Goal: Information Seeking & Learning: Learn about a topic

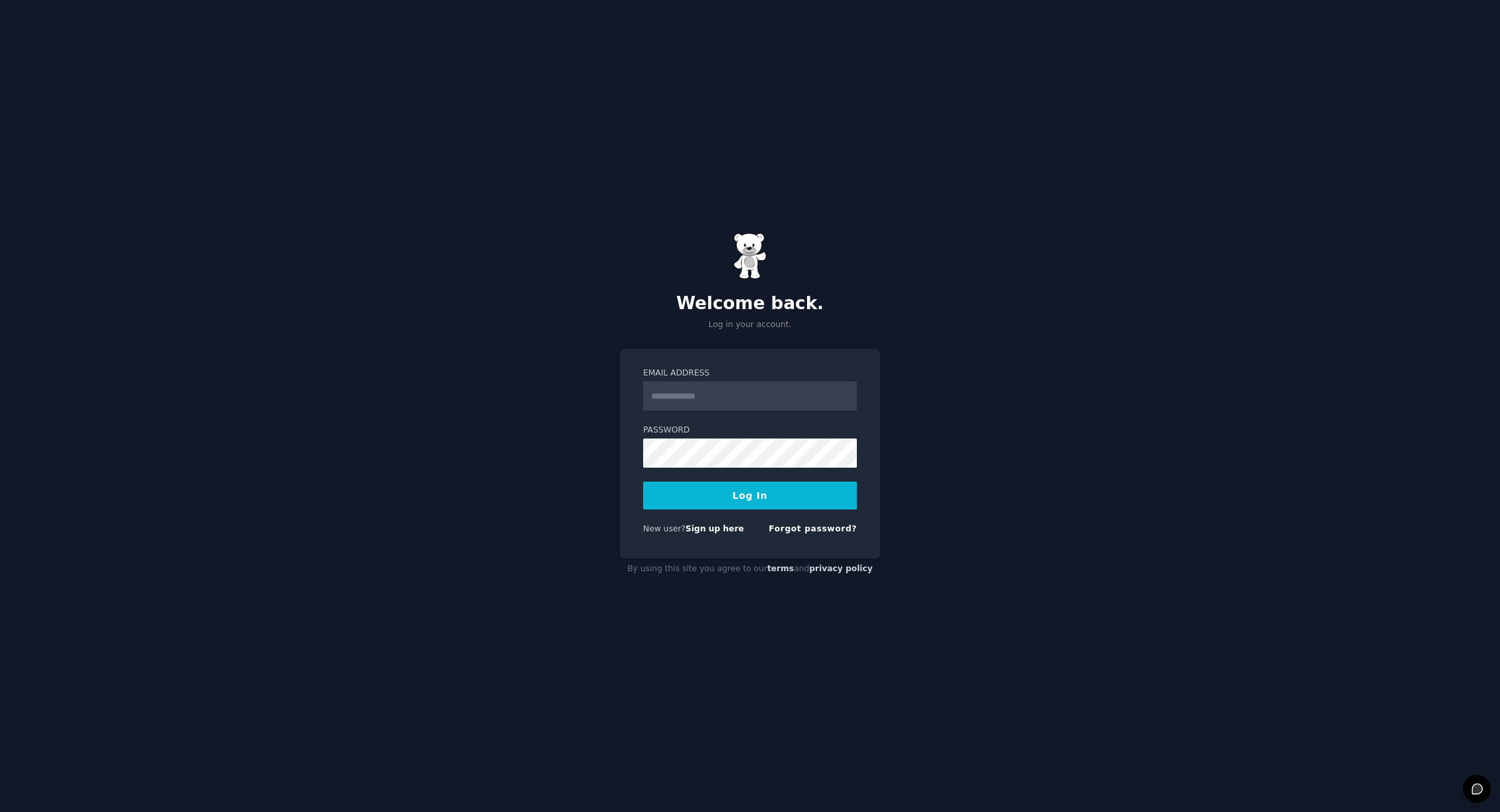
type input "**********"
click at [767, 502] on button "Log In" at bounding box center [750, 495] width 213 height 28
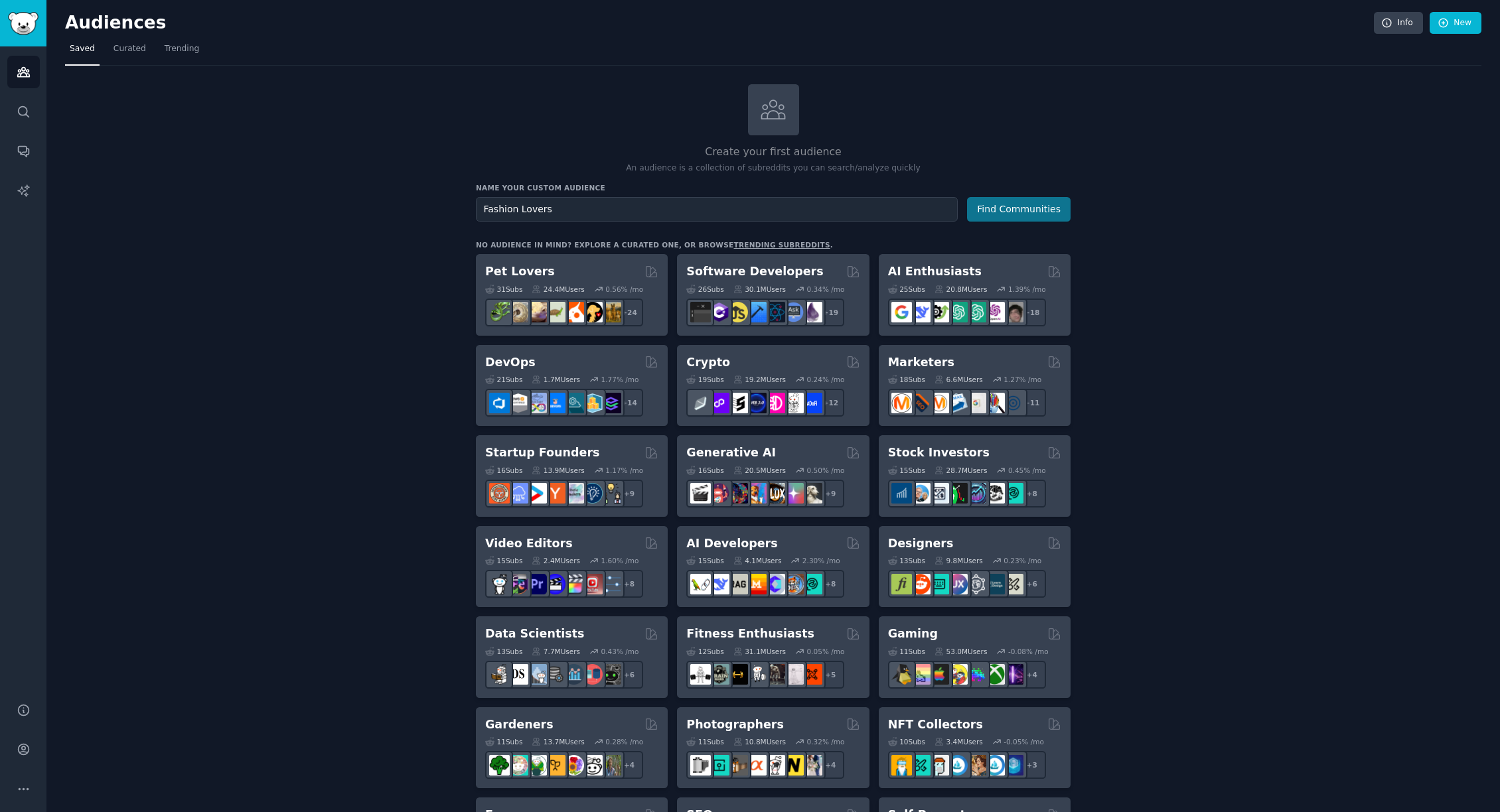
type input "Fashion Lovers"
click at [1001, 213] on button "Find Communities" at bounding box center [1019, 209] width 104 height 24
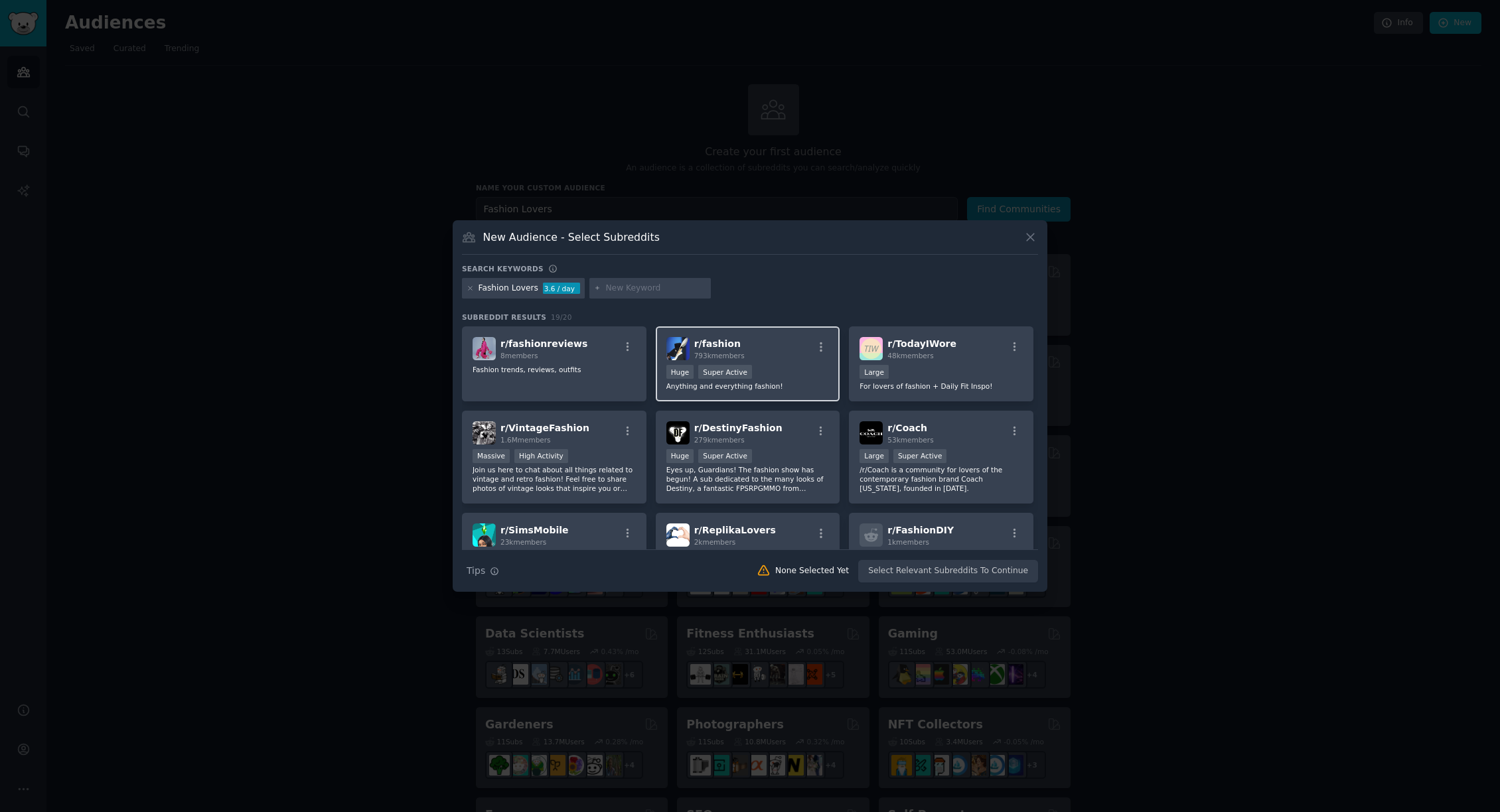
click at [763, 351] on div "r/ fashion 793k members" at bounding box center [748, 348] width 164 height 23
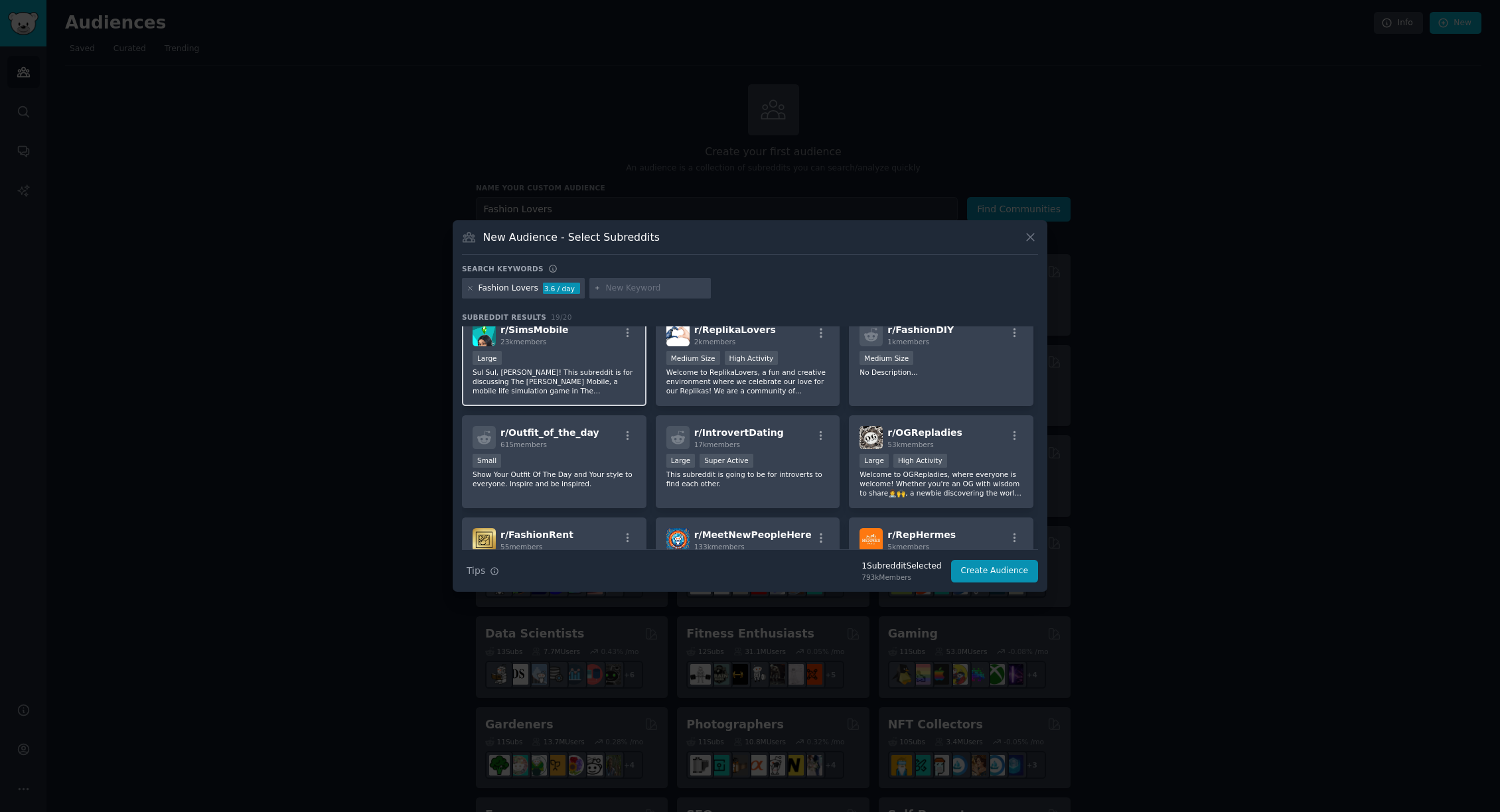
scroll to position [246, 0]
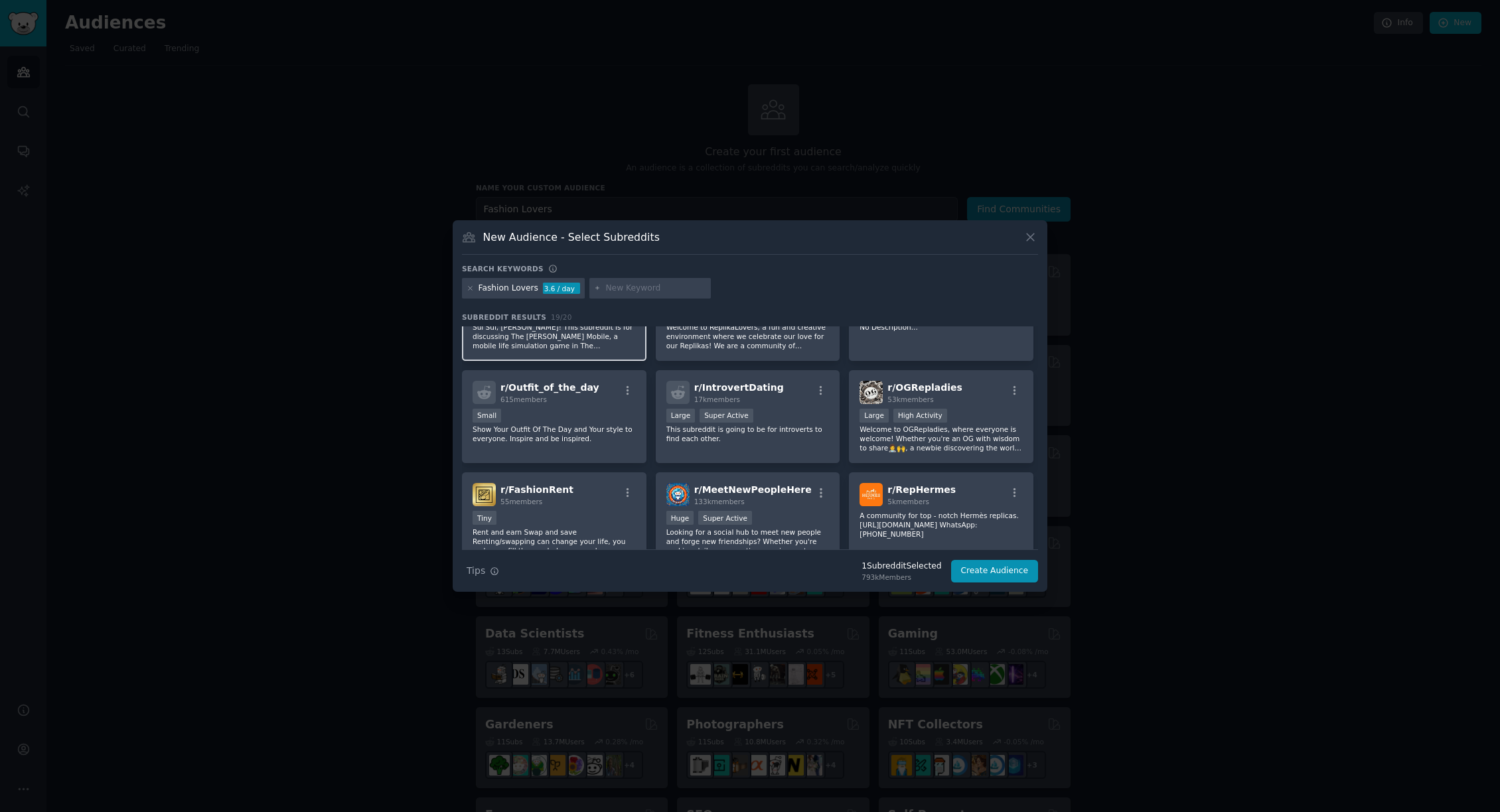
click at [587, 390] on span "r/ Outfit_of_the_day" at bounding box center [549, 387] width 99 height 10
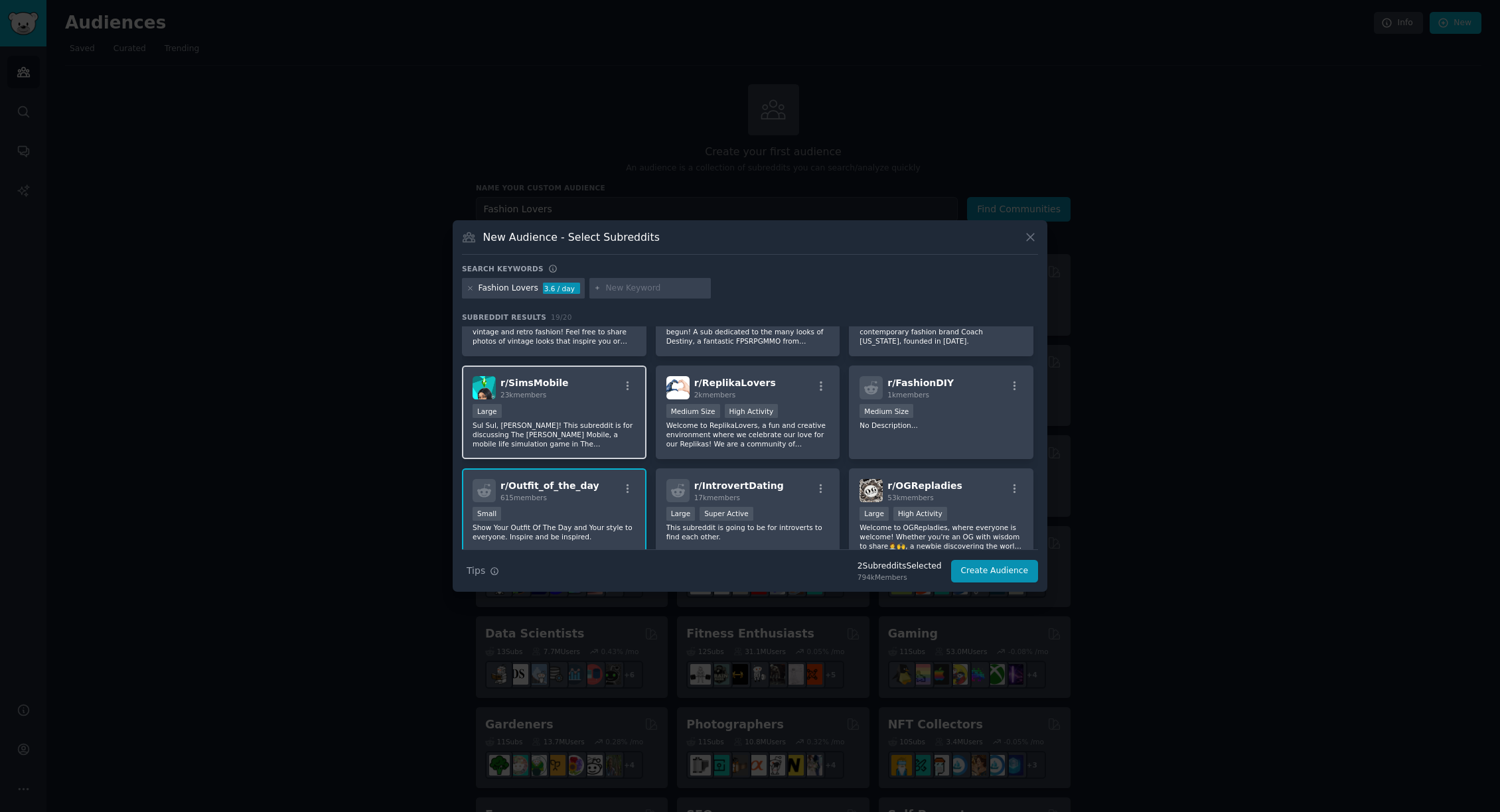
scroll to position [0, 0]
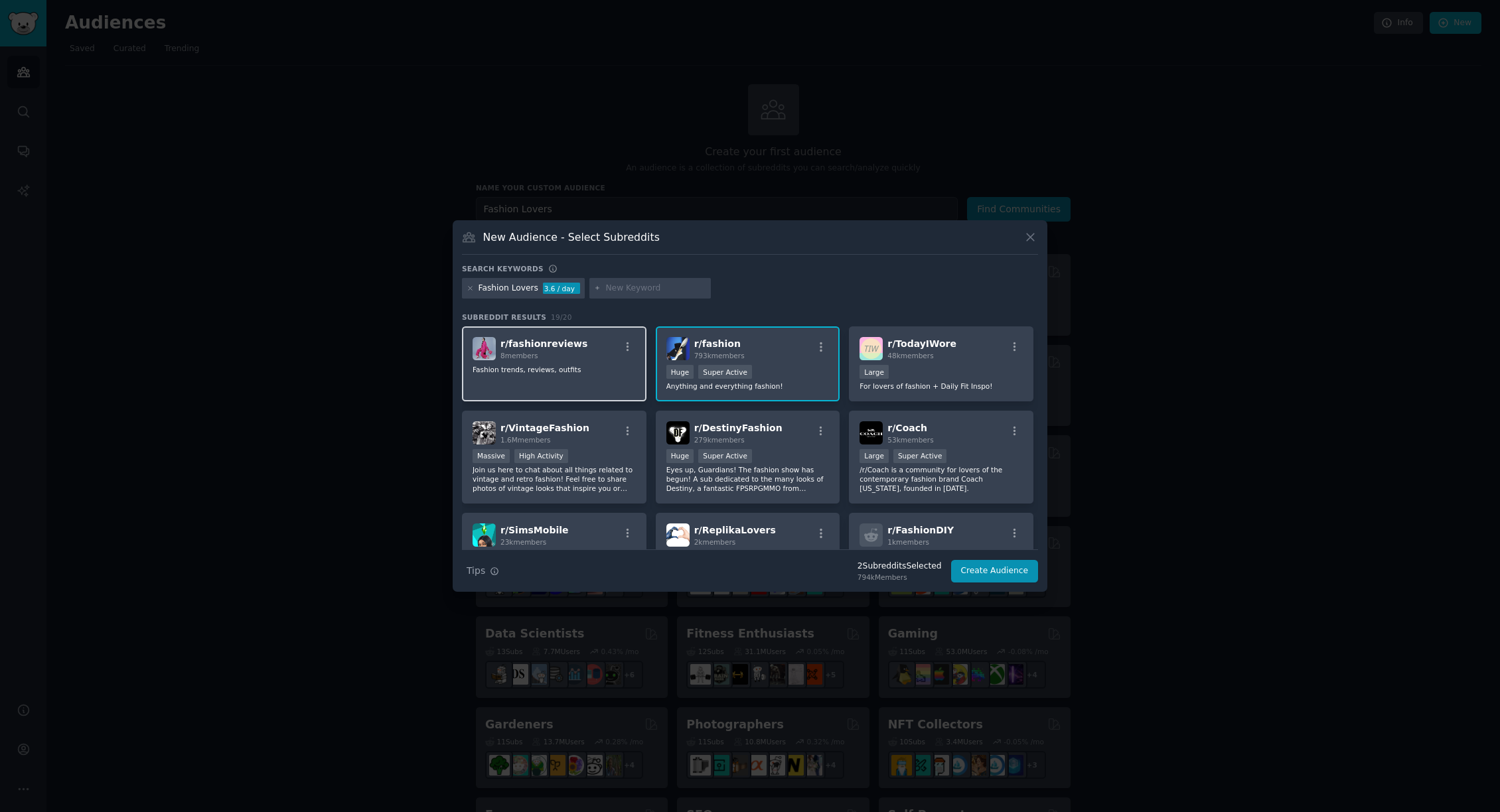
click at [596, 383] on div "r/ fashionreviews 8 members Fashion trends, reviews, outfits" at bounding box center [554, 363] width 184 height 75
click at [972, 378] on div "Large" at bounding box center [941, 373] width 164 height 17
click at [997, 572] on button "Create Audience" at bounding box center [994, 571] width 88 height 23
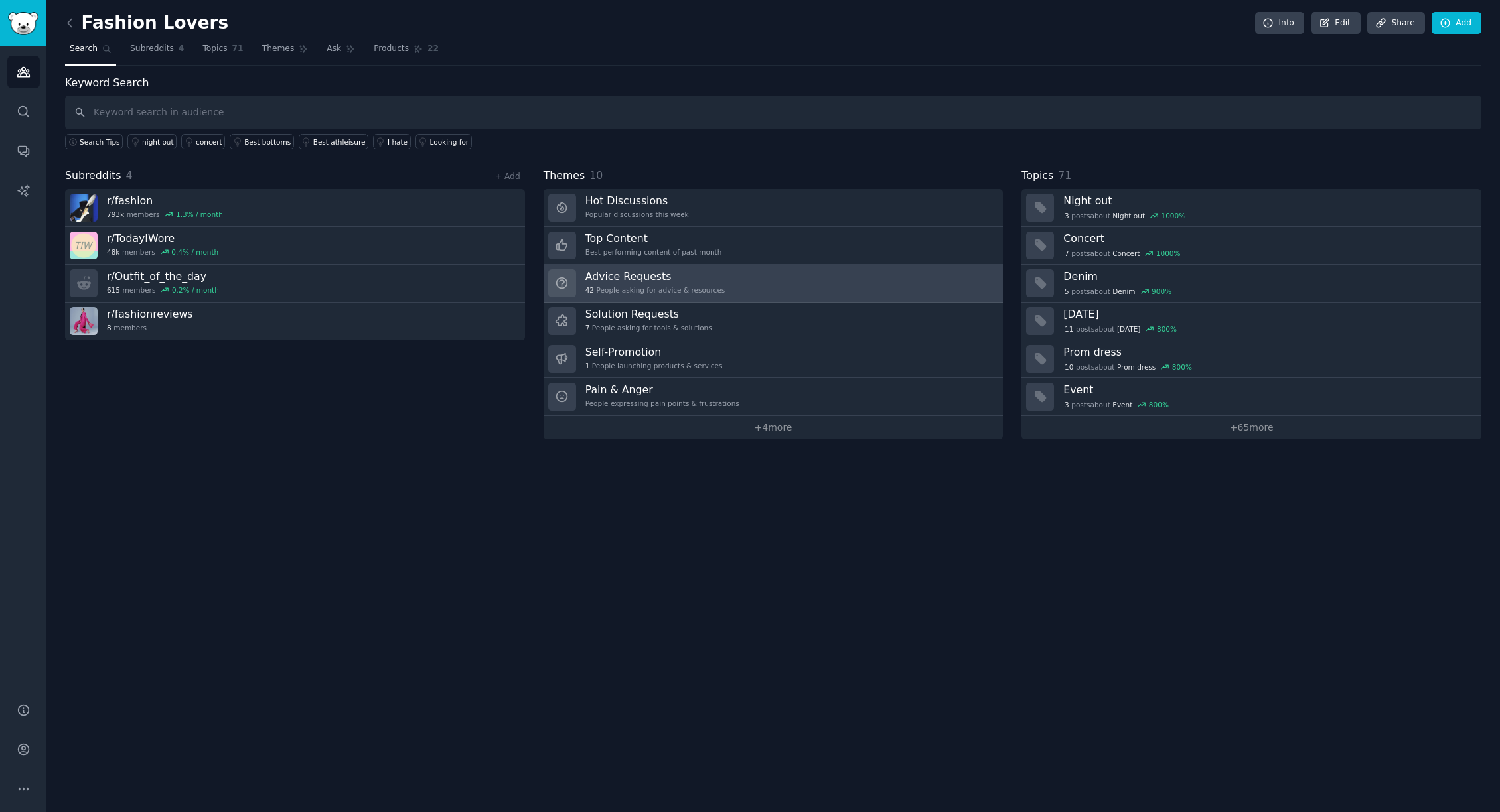
click at [744, 285] on link "Advice Requests 42 People asking for advice & resources" at bounding box center [774, 284] width 460 height 38
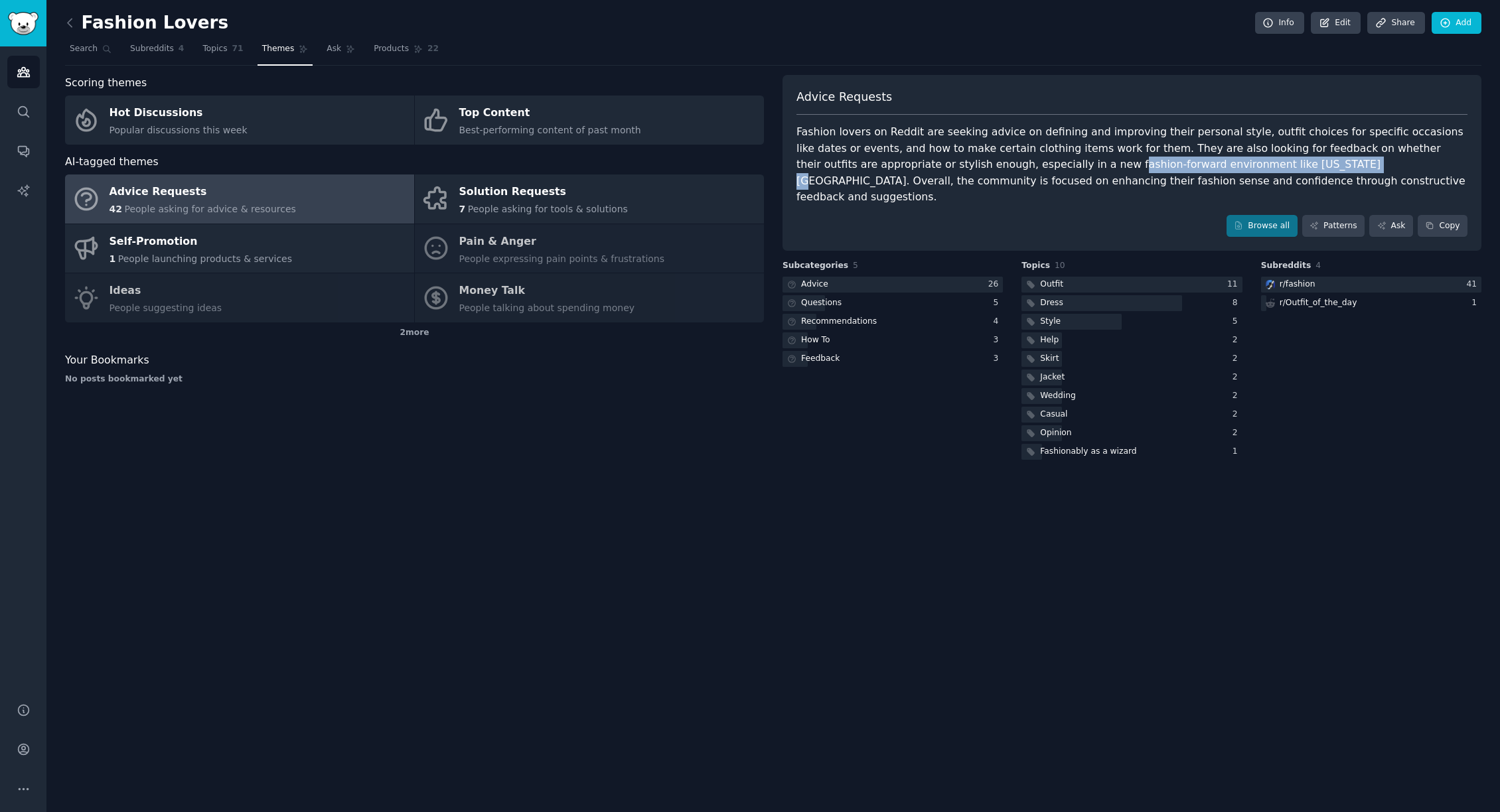
drag, startPoint x: 964, startPoint y: 165, endPoint x: 1182, endPoint y: 164, distance: 218.0
click at [1182, 164] on div "Fashion lovers on Reddit are seeking advice on defining and improving their per…" at bounding box center [1132, 164] width 671 height 81
click at [926, 276] on div at bounding box center [892, 284] width 220 height 17
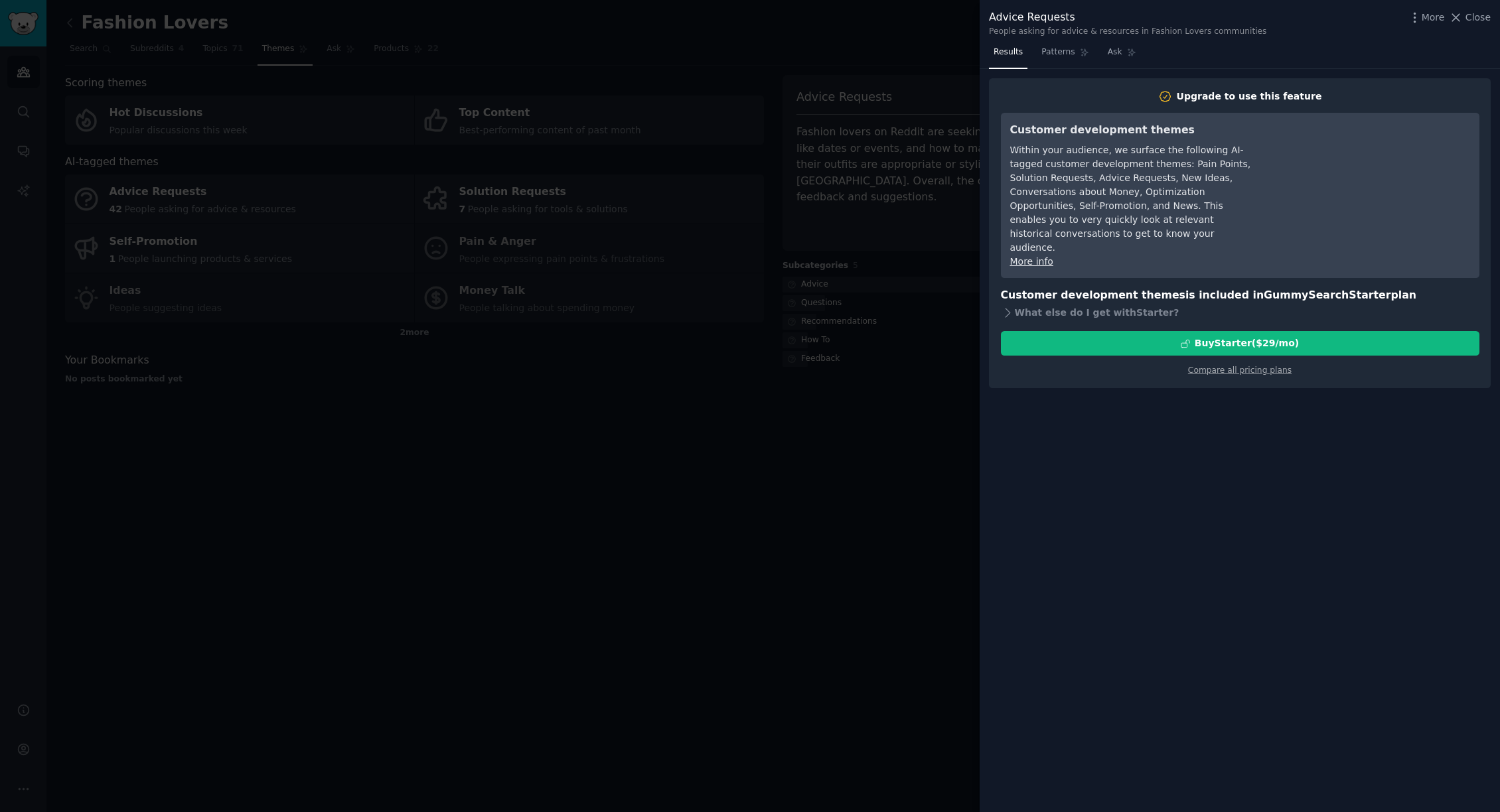
click at [867, 367] on div at bounding box center [750, 406] width 1500 height 812
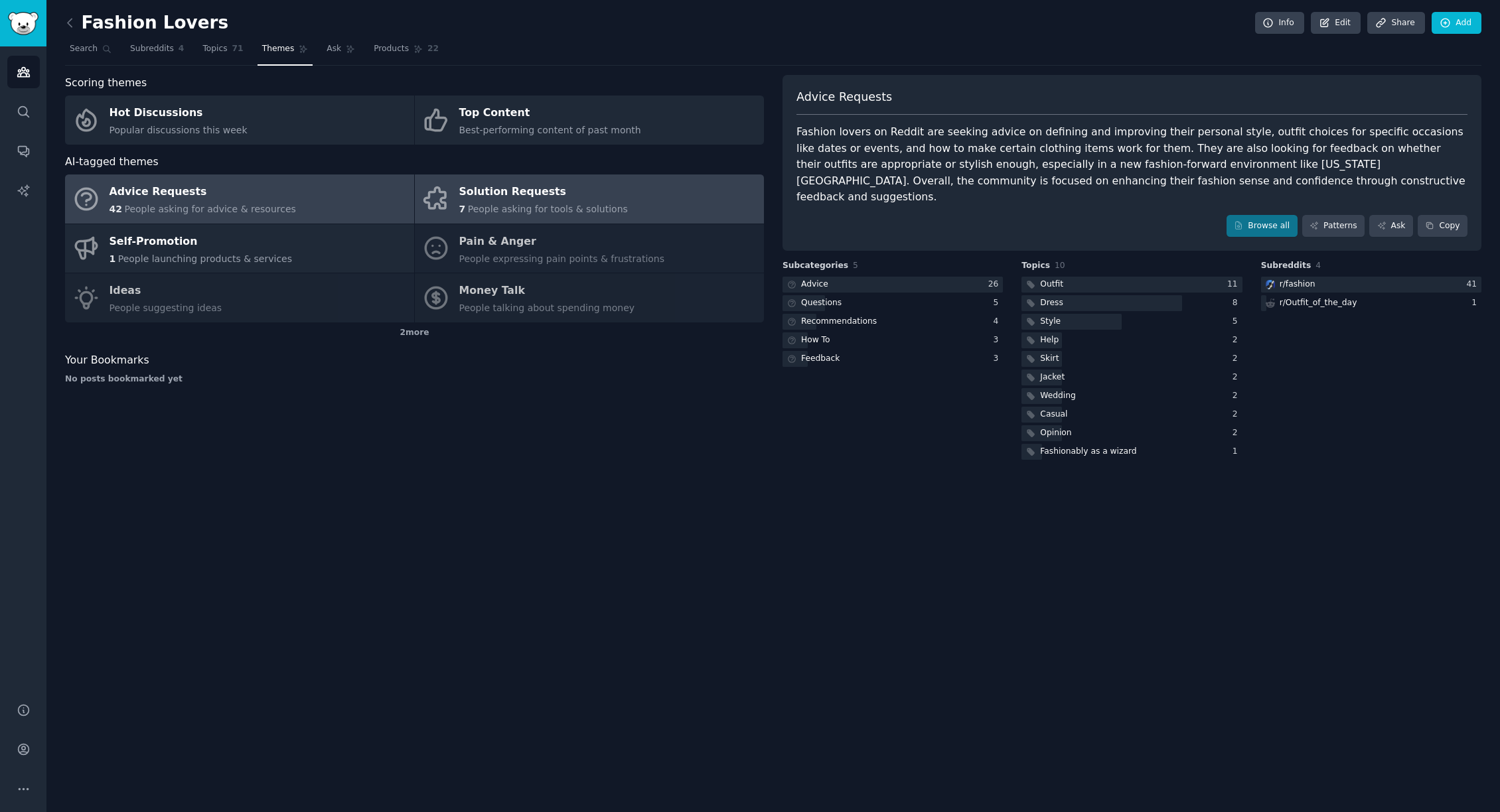
click at [533, 203] on div "7 People asking for tools & solutions" at bounding box center [543, 209] width 168 height 14
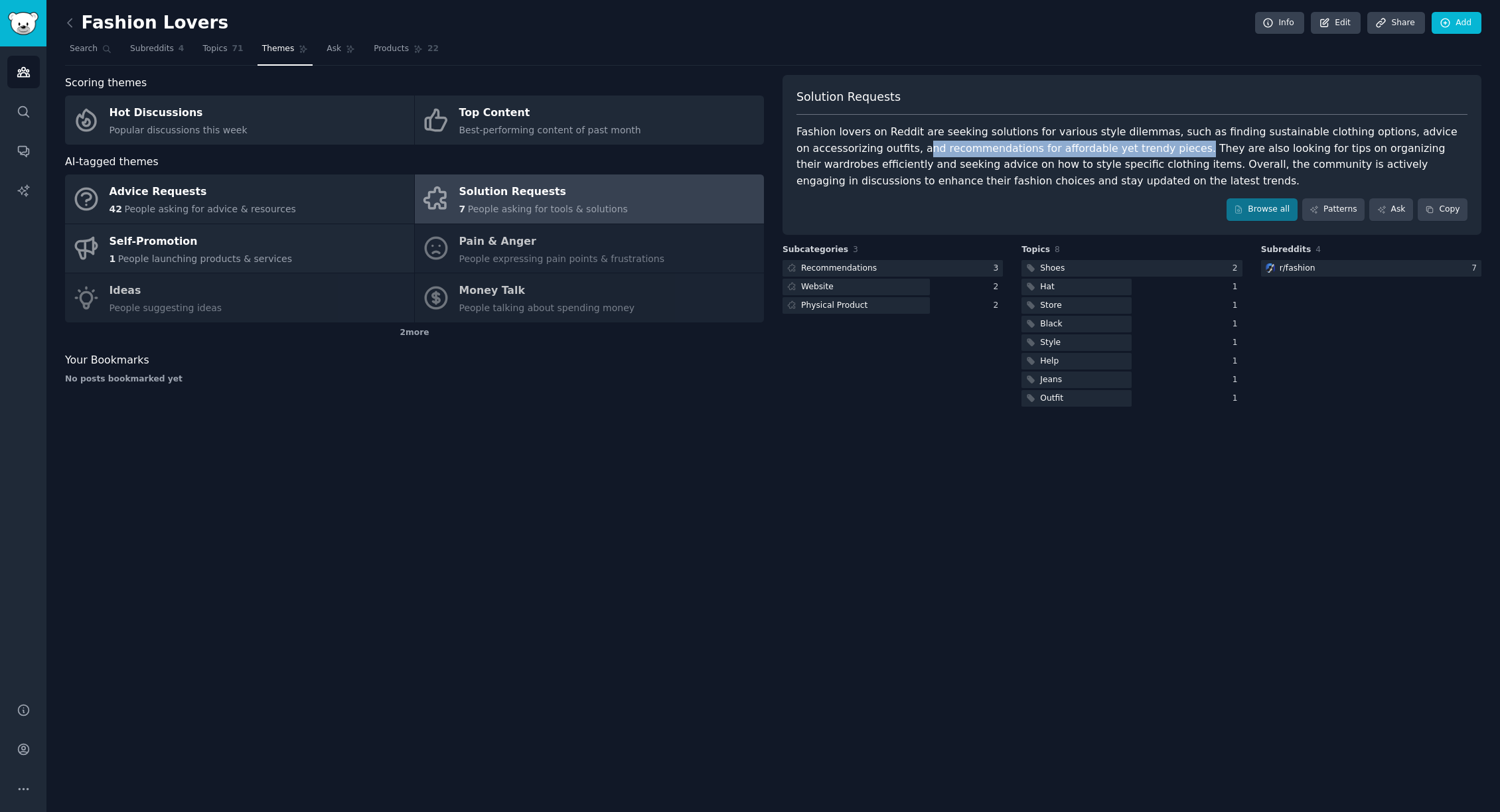
drag, startPoint x: 903, startPoint y: 148, endPoint x: 1161, endPoint y: 152, distance: 258.0
click at [1161, 152] on div "Fashion lovers on Reddit are seeking solutions for various style dilemmas, such…" at bounding box center [1132, 156] width 671 height 65
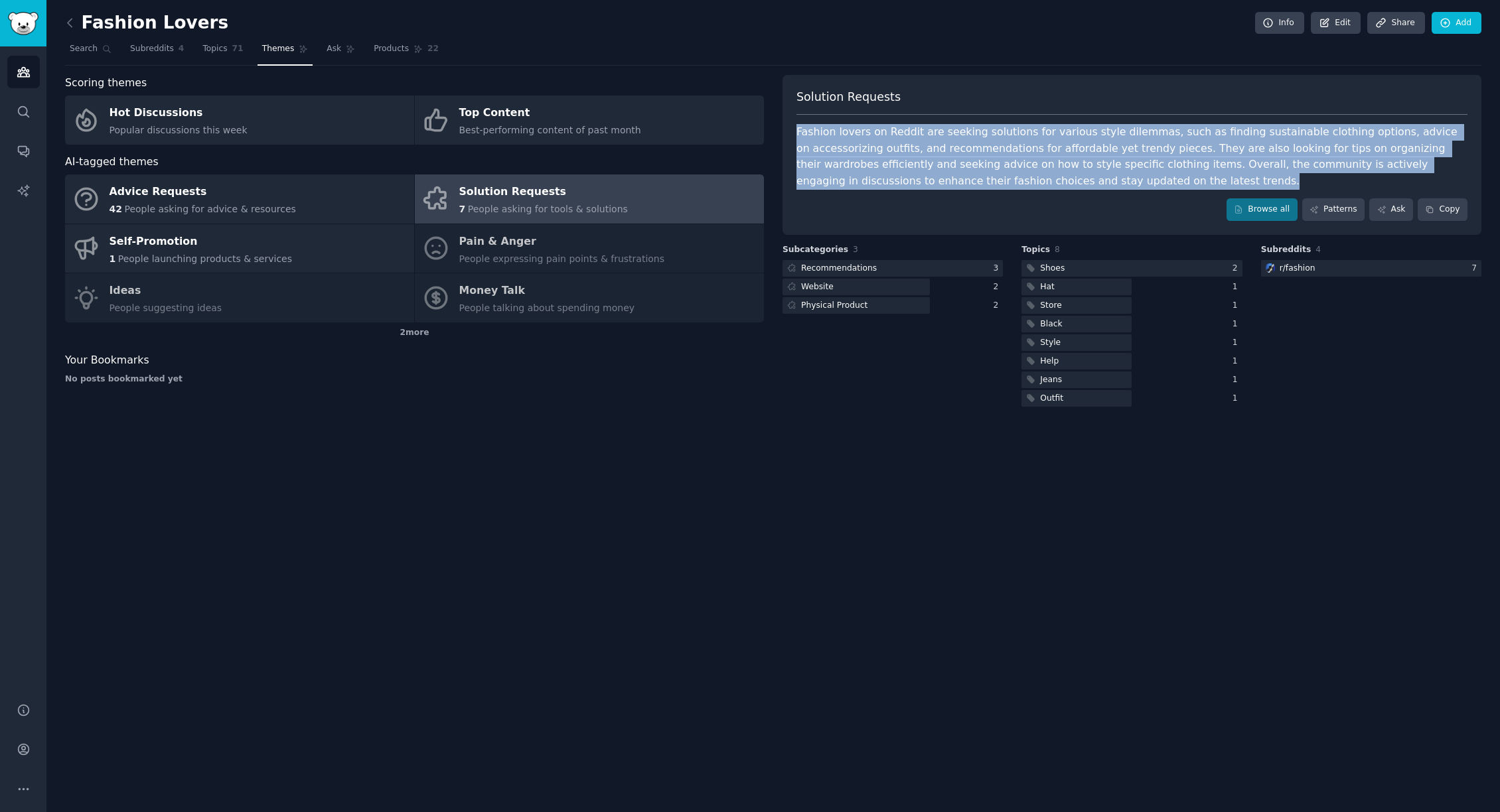
drag, startPoint x: 1089, startPoint y: 180, endPoint x: 798, endPoint y: 137, distance: 294.2
click at [798, 137] on div "Fashion lovers on Reddit are seeking solutions for various style dilemmas, such…" at bounding box center [1132, 156] width 671 height 65
copy div "Fashion lovers on Reddit are seeking solutions for various style dilemmas, such…"
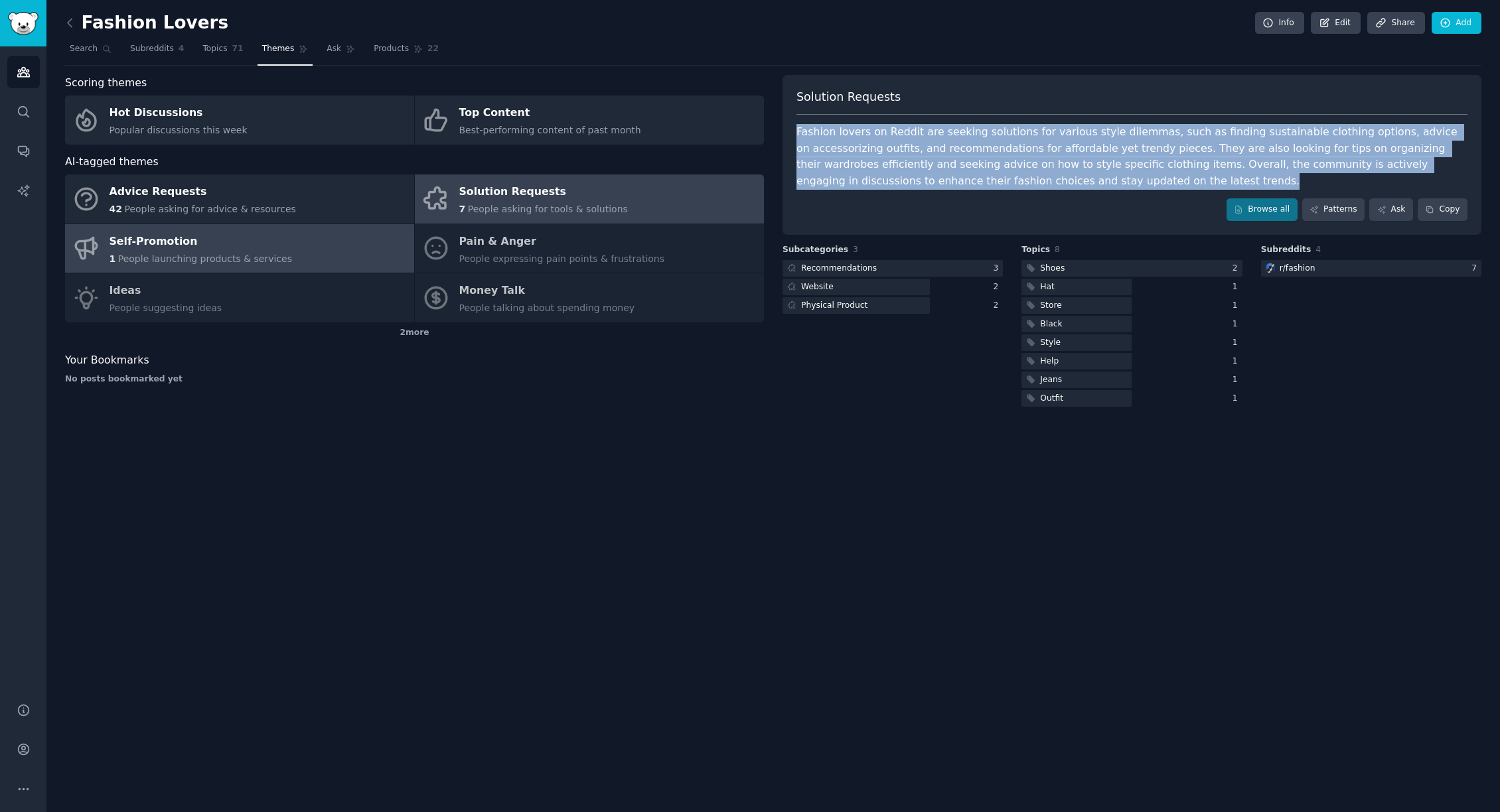
click at [321, 251] on link "Self-Promotion 1 People launching products & services" at bounding box center [239, 249] width 349 height 49
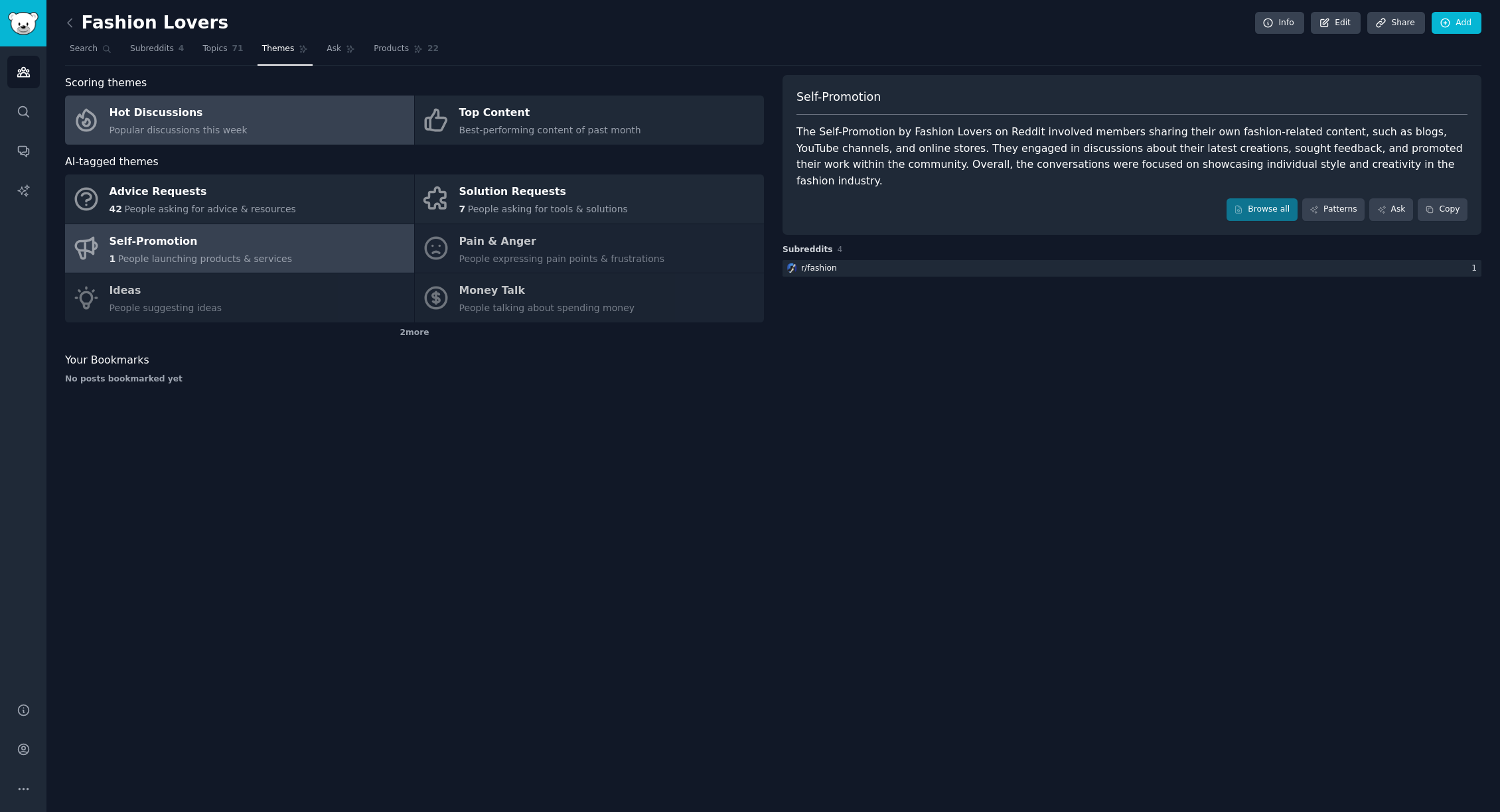
click at [343, 115] on link "Hot Discussions Popular discussions this week" at bounding box center [239, 120] width 349 height 49
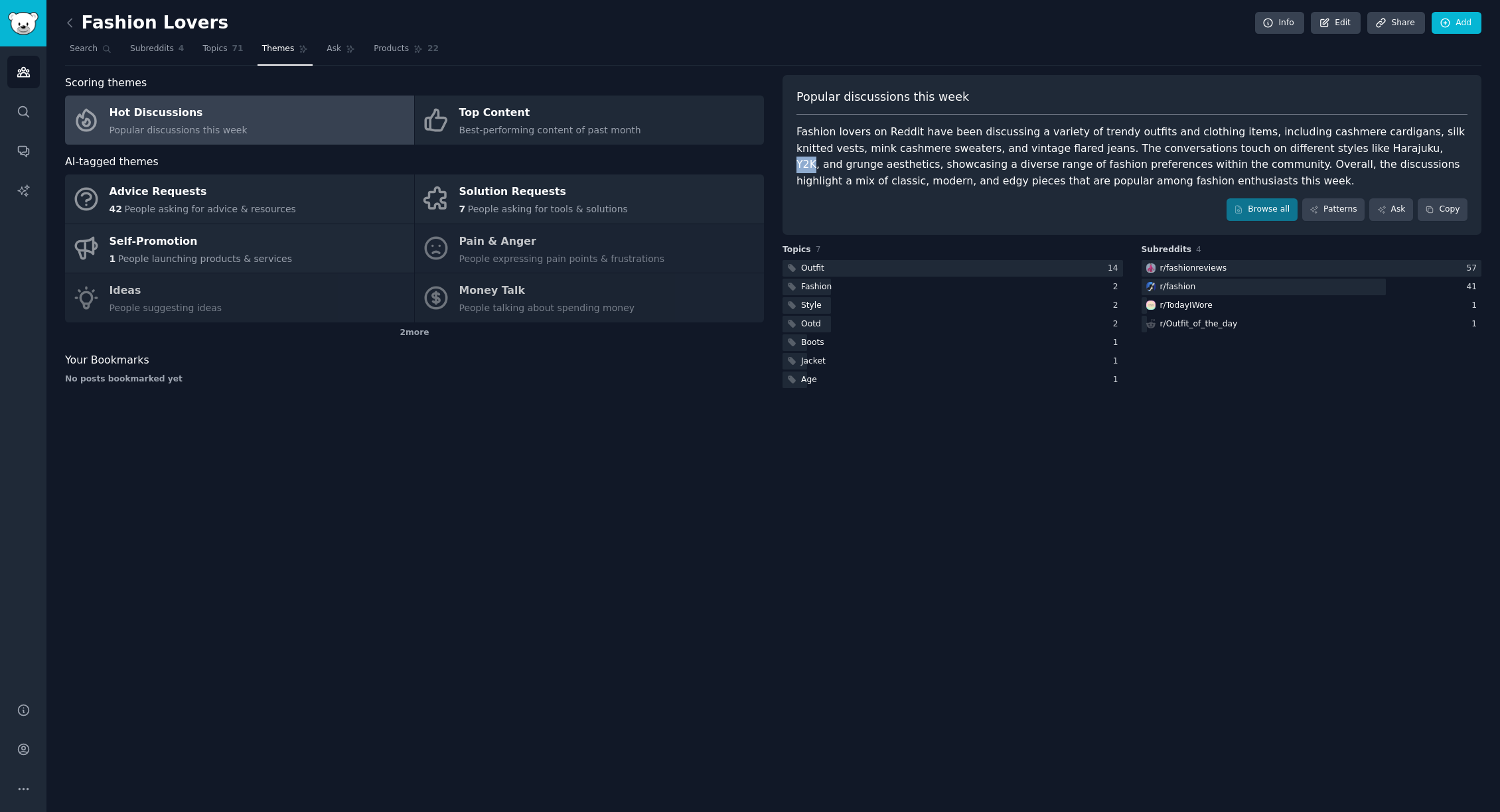
drag, startPoint x: 1314, startPoint y: 151, endPoint x: 1330, endPoint y: 148, distance: 16.3
click at [1330, 148] on div "Fashion lovers on Reddit have been discussing a variety of trendy outfits and c…" at bounding box center [1132, 156] width 671 height 65
copy div "Y2K"
click at [494, 120] on div "Top Content" at bounding box center [550, 113] width 182 height 21
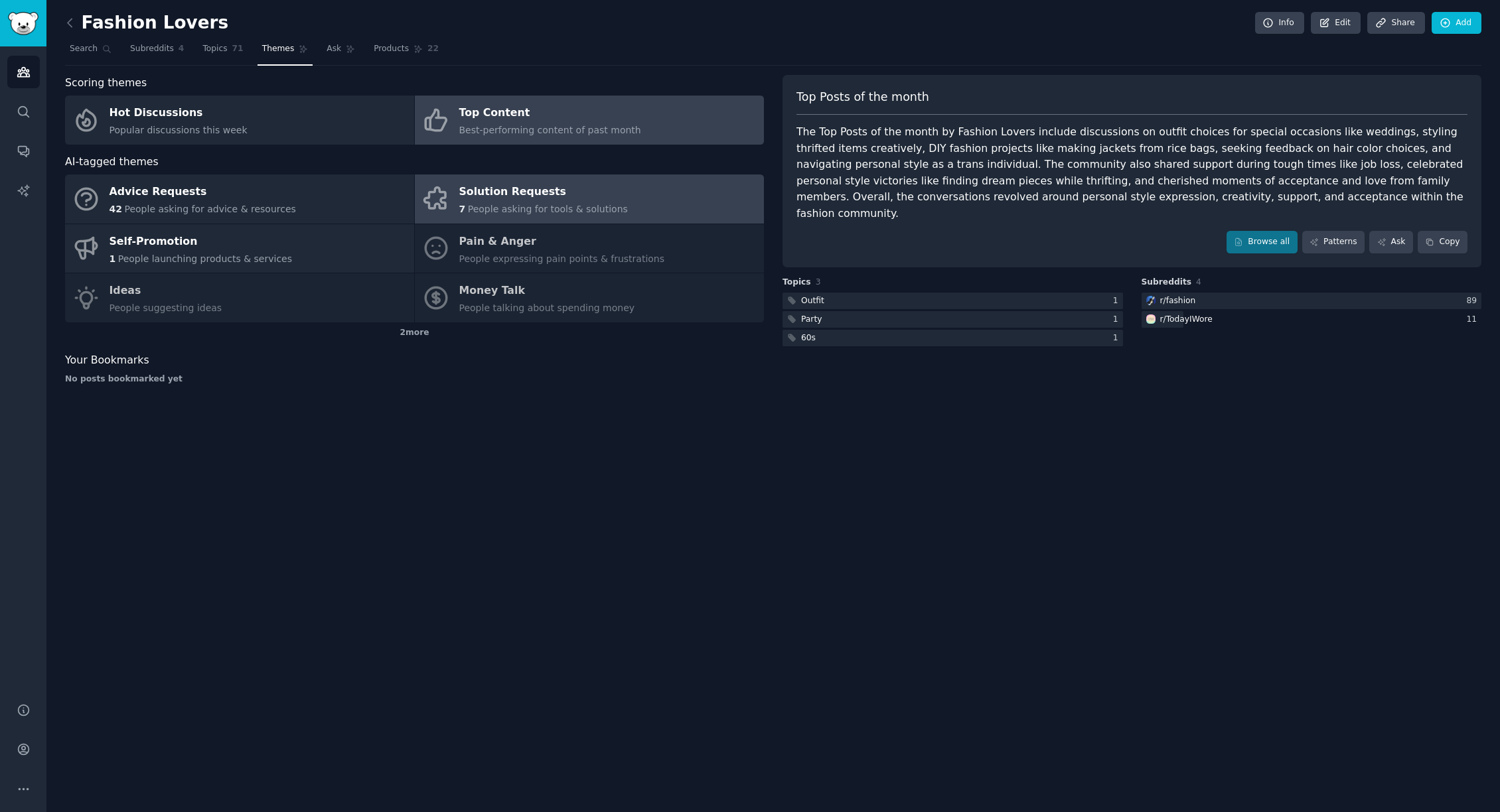
click at [582, 196] on div "Solution Requests" at bounding box center [543, 192] width 168 height 21
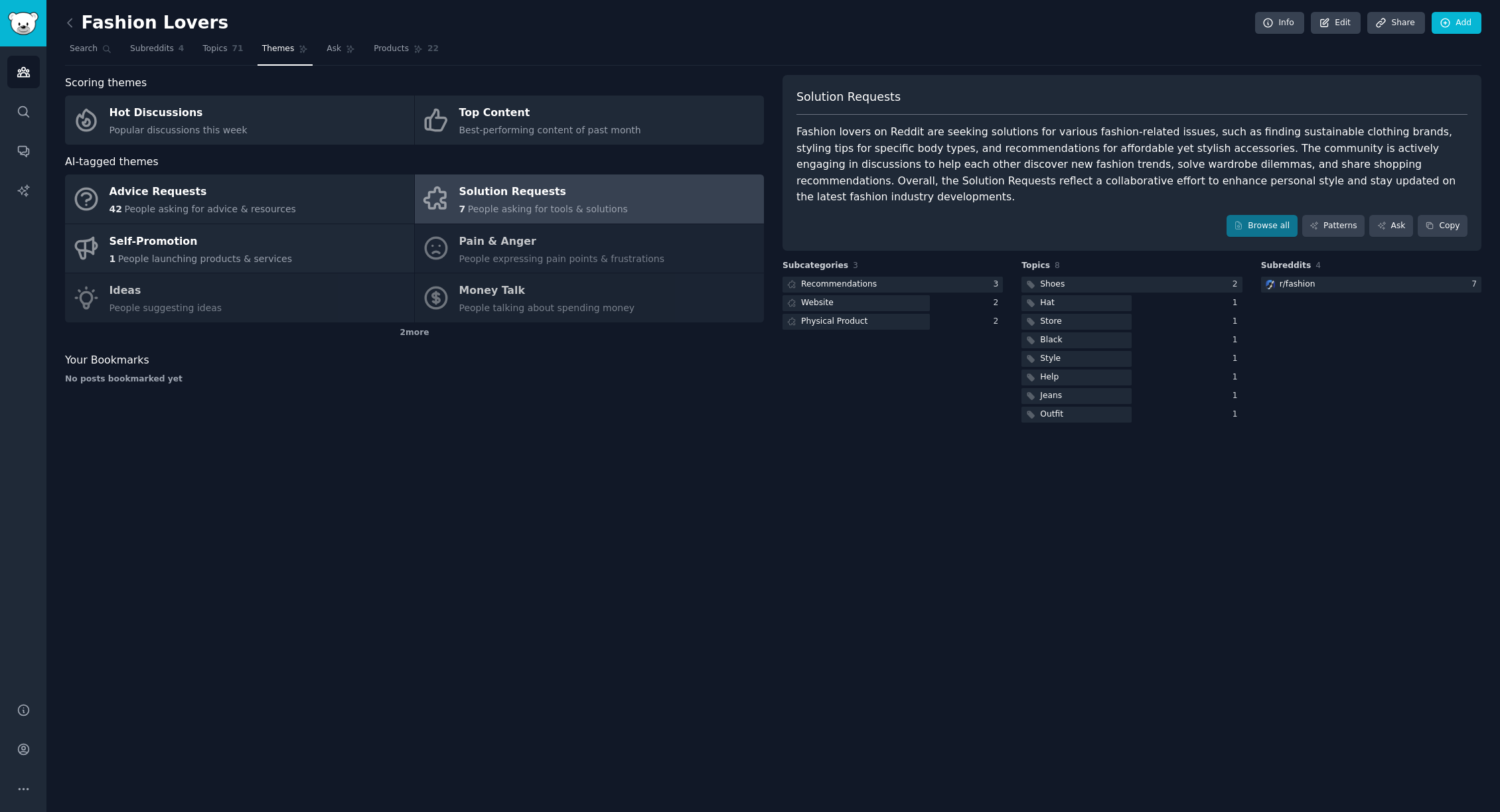
click at [535, 252] on div "Advice Requests 42 People asking for advice & resources Solution Requests 7 Peo…" at bounding box center [414, 248] width 699 height 148
click at [203, 301] on div "Advice Requests 42 People asking for advice & resources Solution Requests 7 Peo…" at bounding box center [414, 248] width 699 height 148
click at [492, 245] on div "Advice Requests 42 People asking for advice & resources Solution Requests 7 Peo…" at bounding box center [414, 248] width 699 height 148
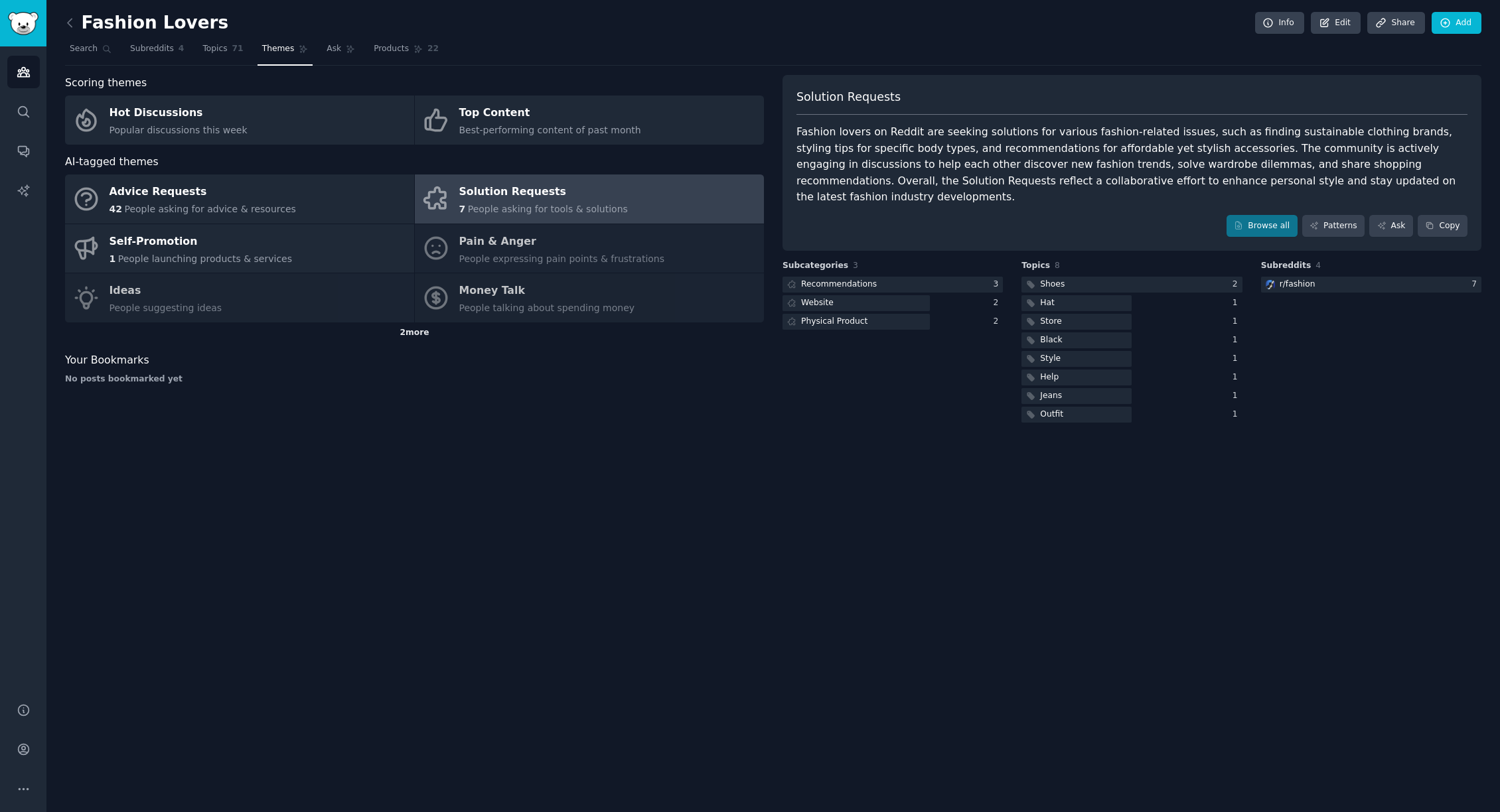
click at [406, 334] on div "2 more" at bounding box center [414, 333] width 699 height 21
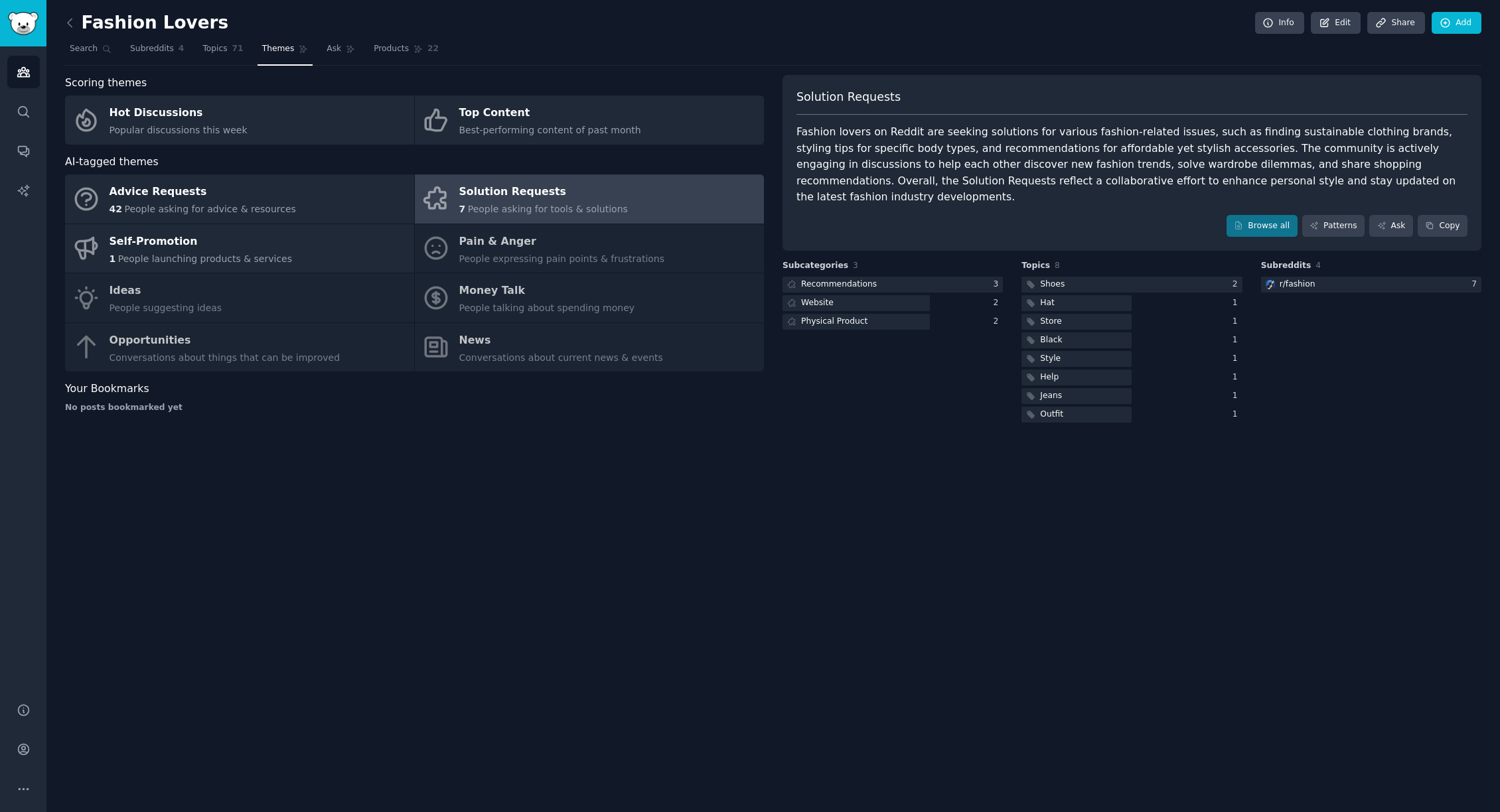
click at [537, 357] on div "Advice Requests 42 People asking for advice & resources Solution Requests 7 Peo…" at bounding box center [414, 273] width 699 height 197
click at [164, 344] on div "Advice Requests 42 People asking for advice & resources Solution Requests 7 Peo…" at bounding box center [414, 273] width 699 height 197
click at [221, 58] on link "Topics 71" at bounding box center [222, 52] width 50 height 27
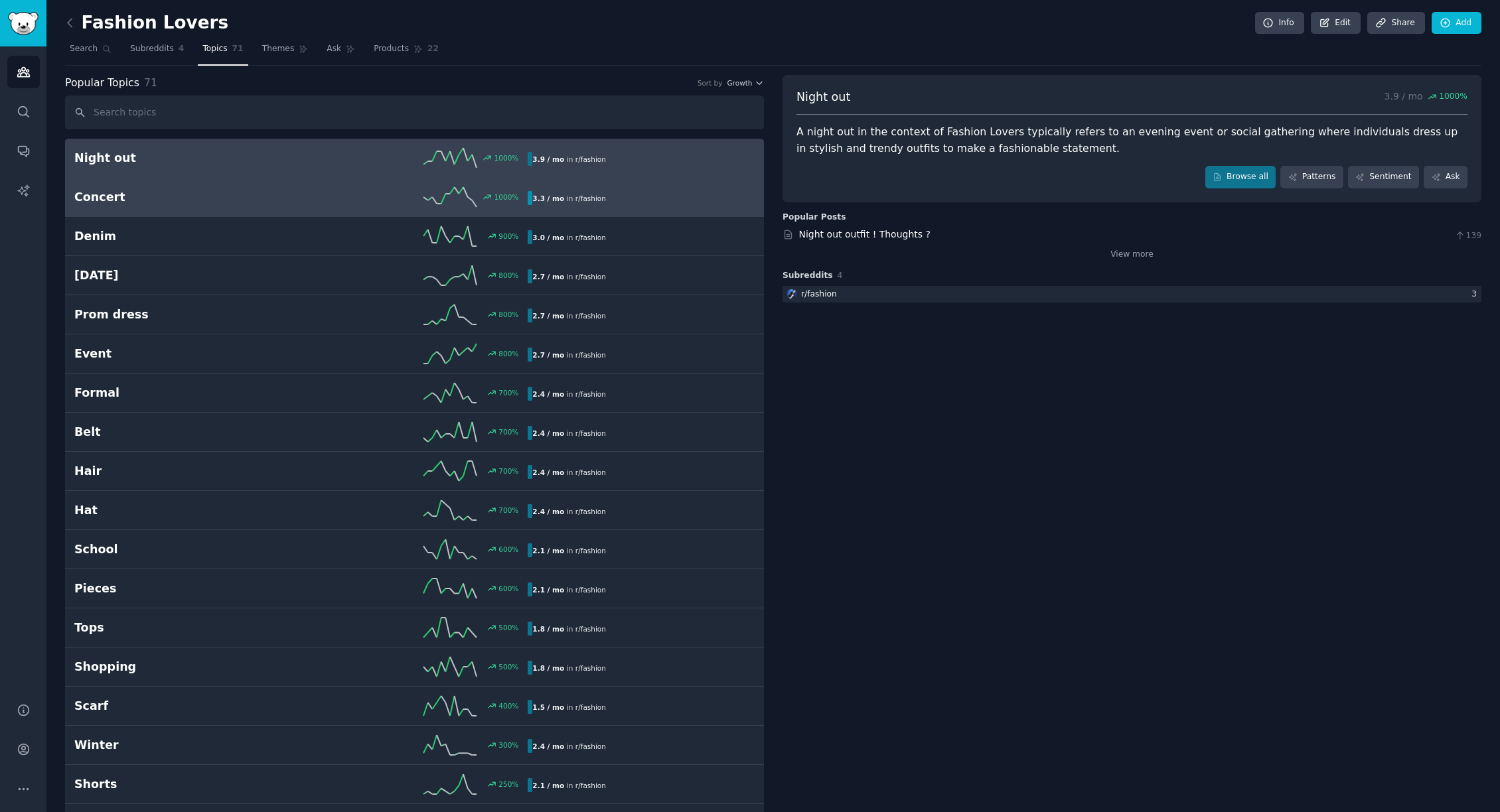
click at [239, 201] on h2 "Concert" at bounding box center [187, 197] width 227 height 17
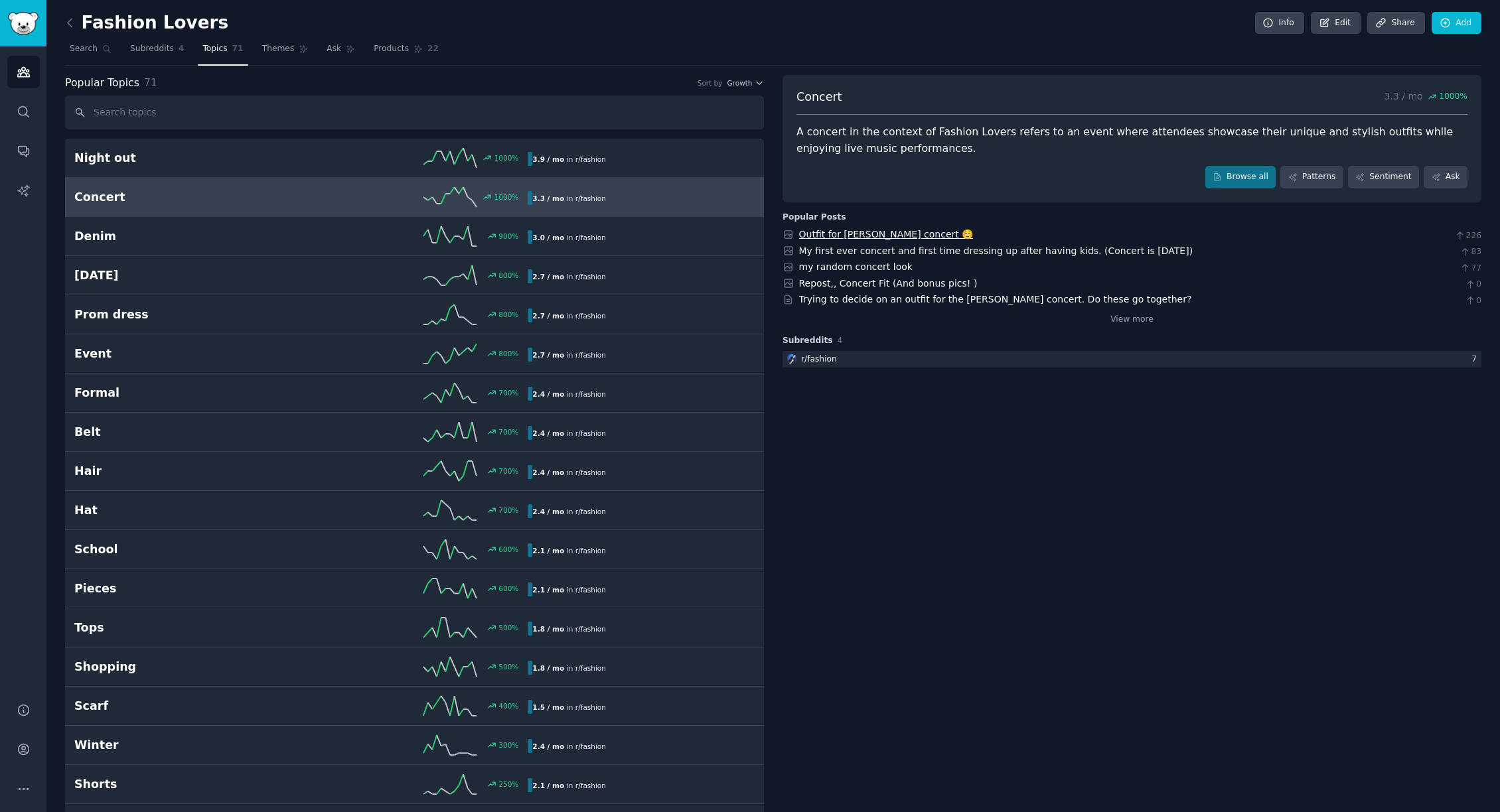
click at [847, 238] on link "Outfit for [PERSON_NAME] concert ☺️" at bounding box center [886, 234] width 175 height 10
click at [379, 51] on span "Products" at bounding box center [391, 49] width 36 height 12
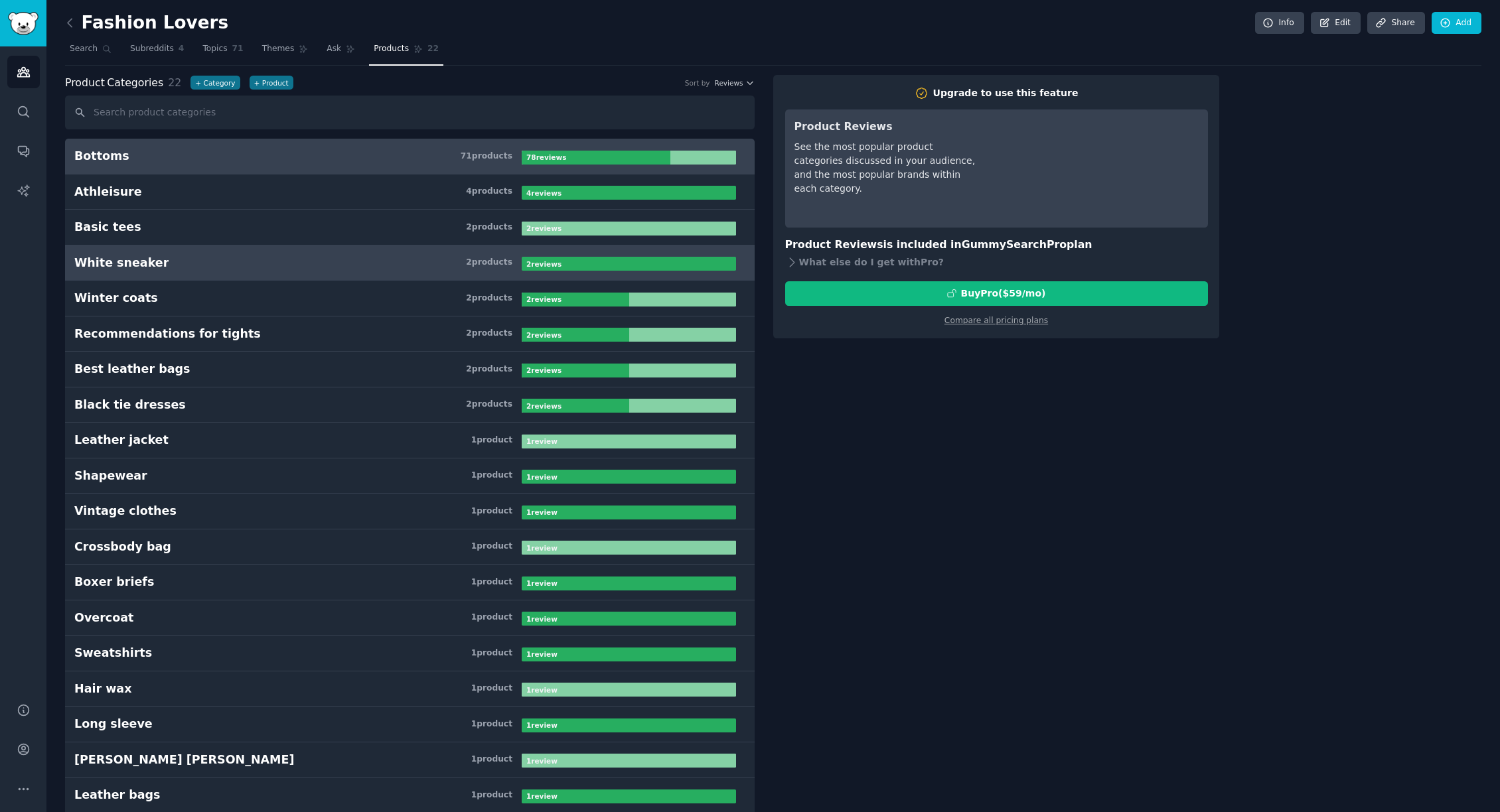
click at [208, 265] on h3 "White sneaker 2 product s" at bounding box center [298, 262] width 447 height 17
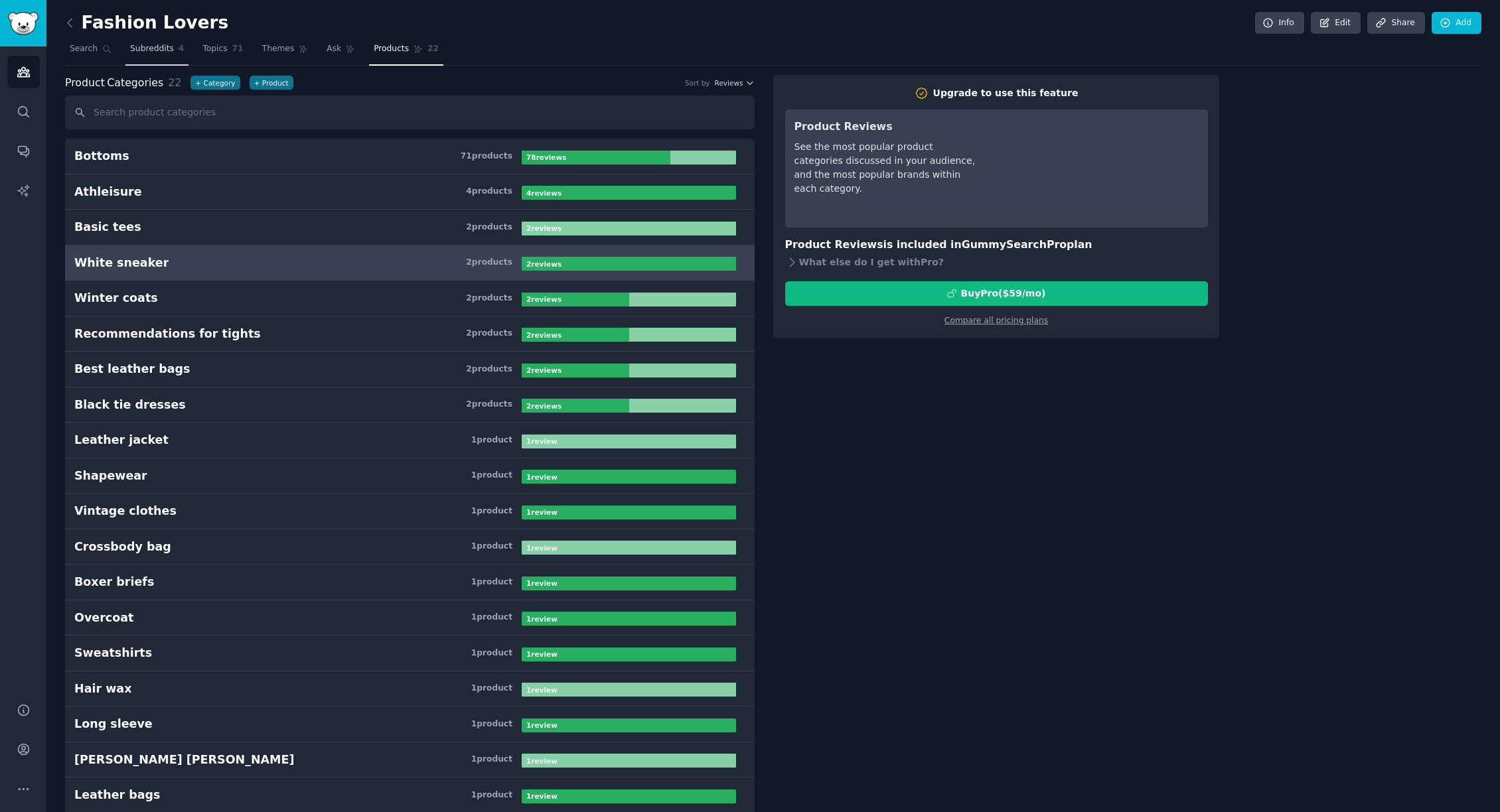
click at [156, 52] on span "Subreddits" at bounding box center [152, 49] width 43 height 12
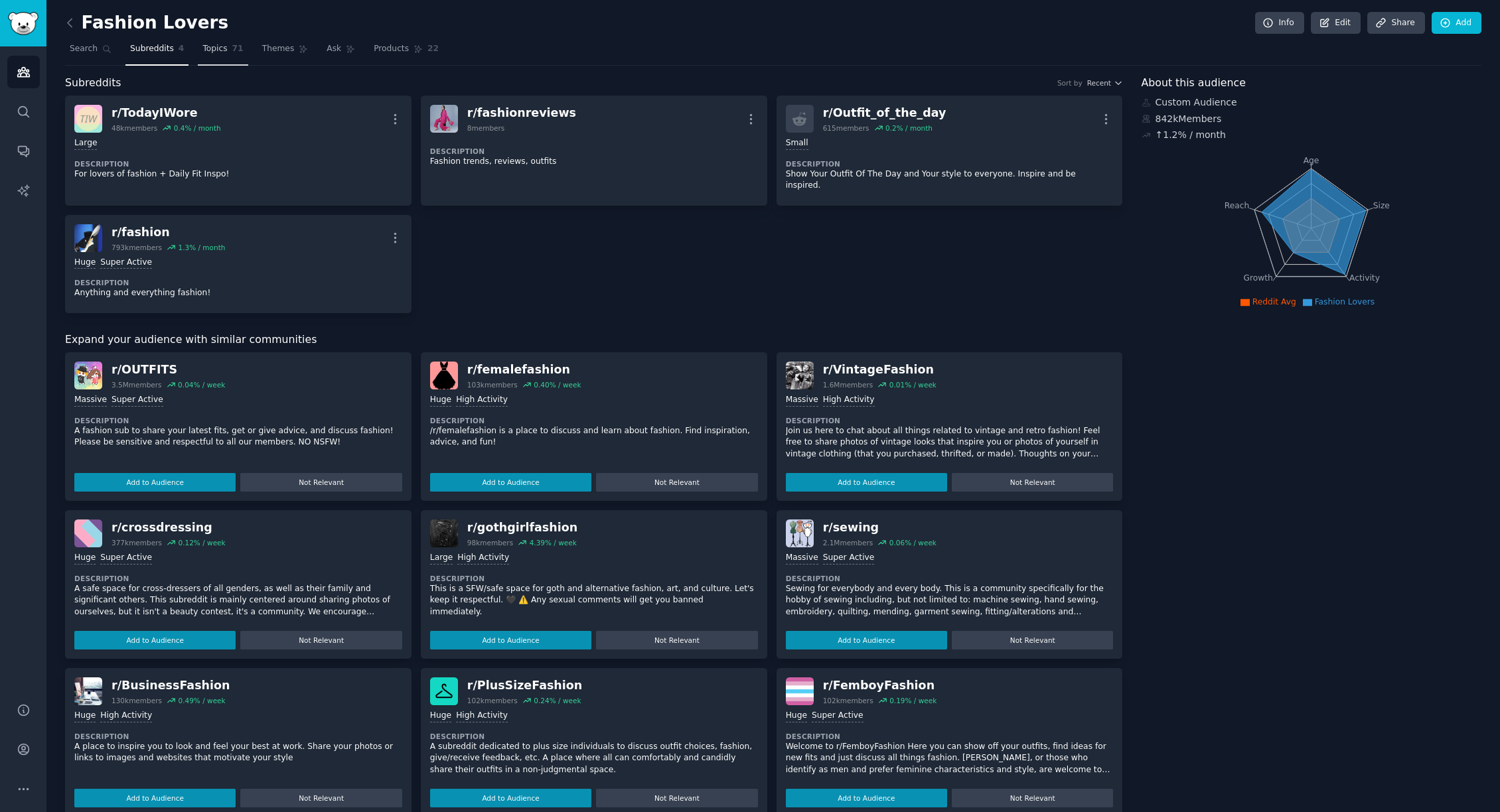
click at [235, 51] on span "71" at bounding box center [238, 49] width 11 height 12
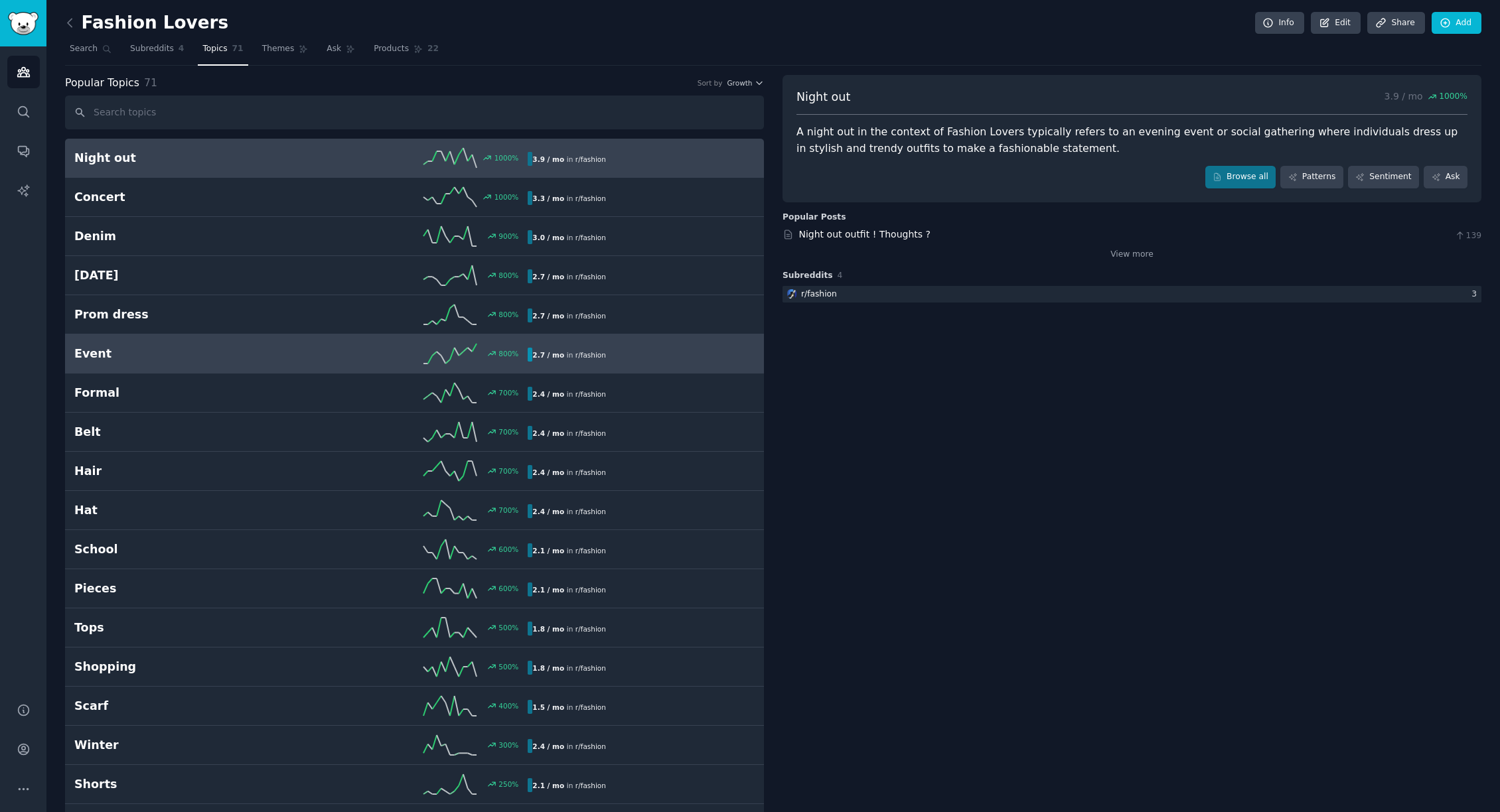
scroll to position [1, 0]
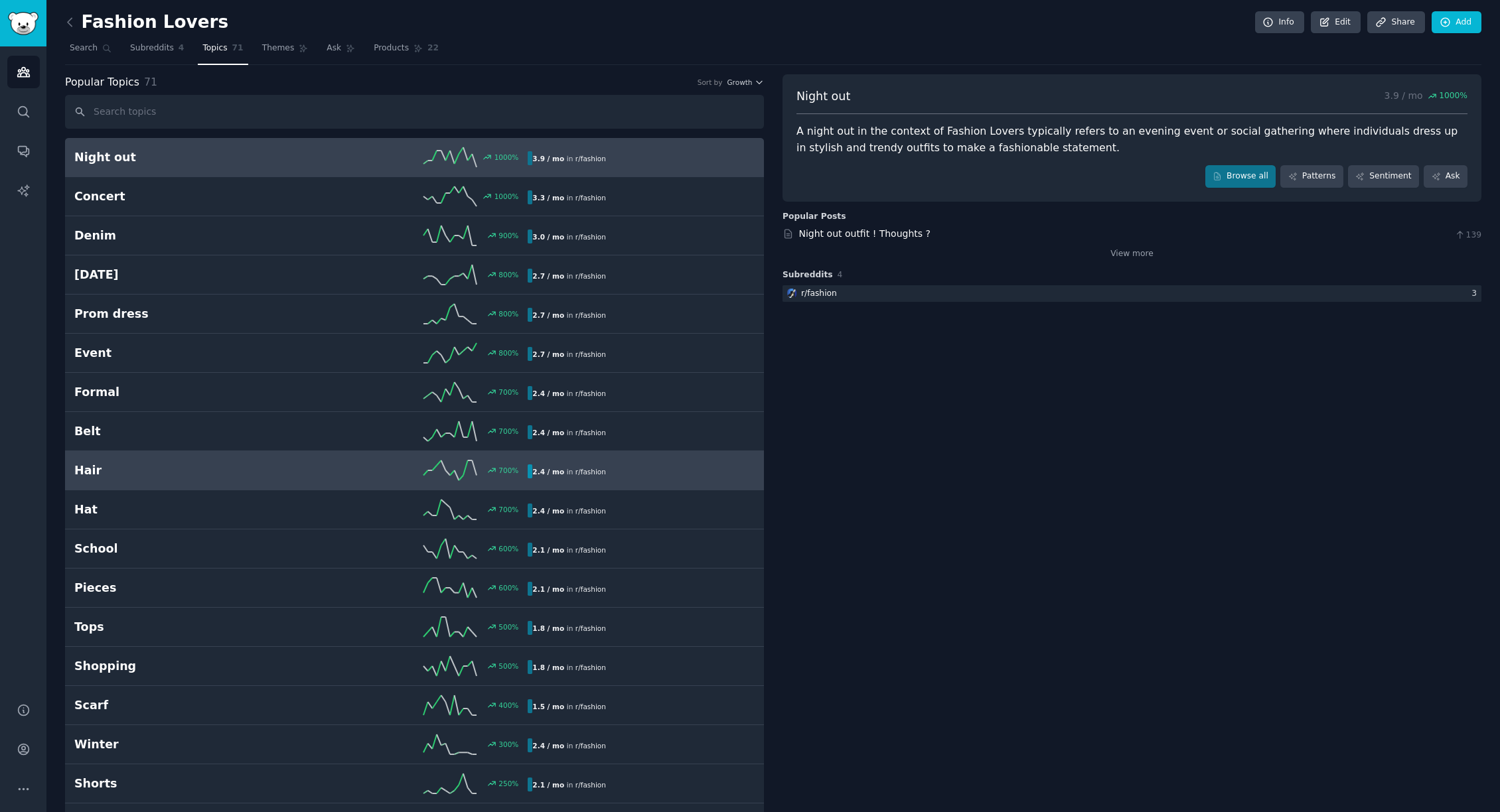
click at [203, 474] on h2 "Hair" at bounding box center [187, 470] width 227 height 17
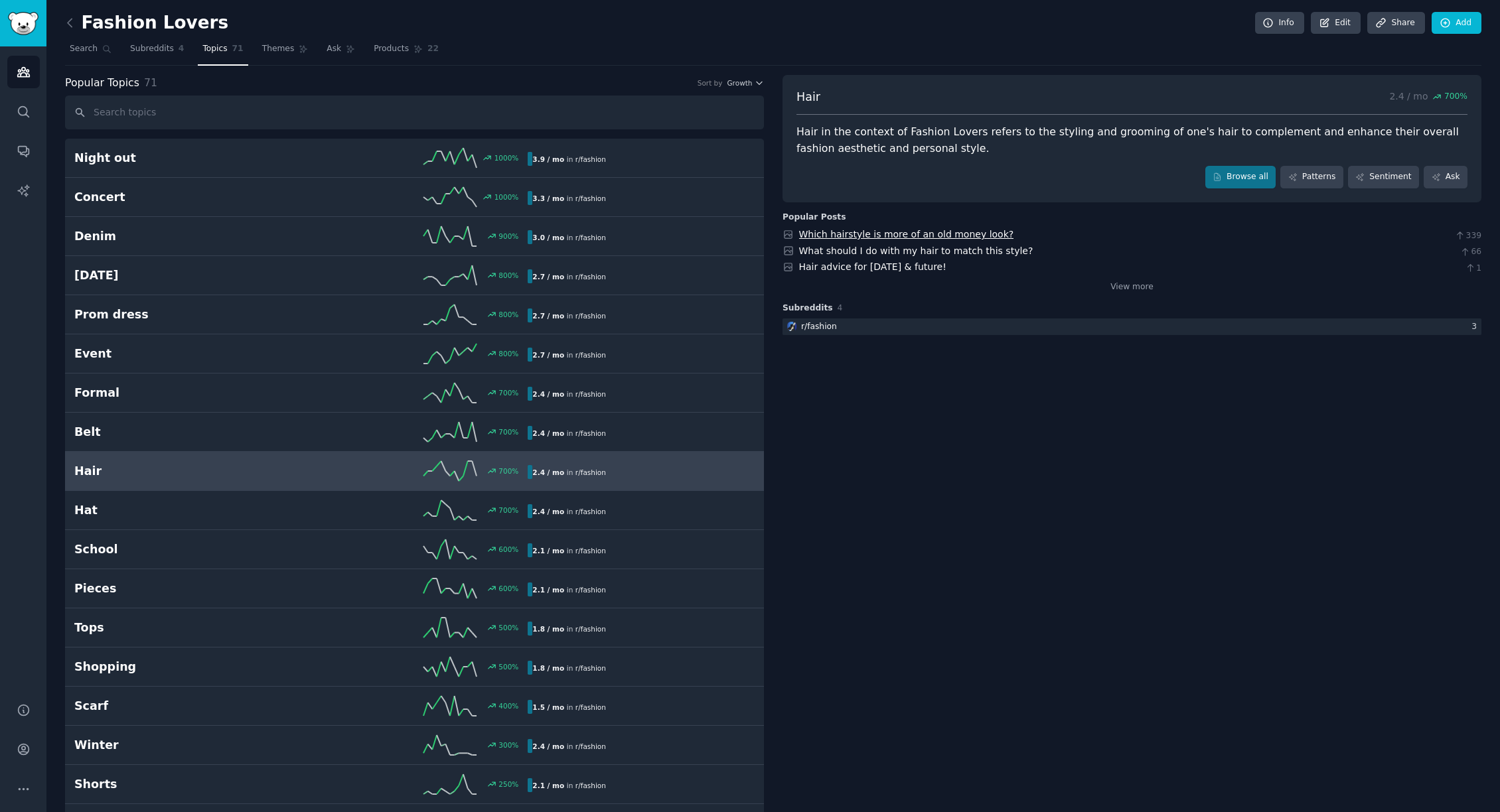
click at [944, 235] on link "Which hairstyle is more of an old money look?" at bounding box center [906, 234] width 215 height 10
